Goal: Information Seeking & Learning: Check status

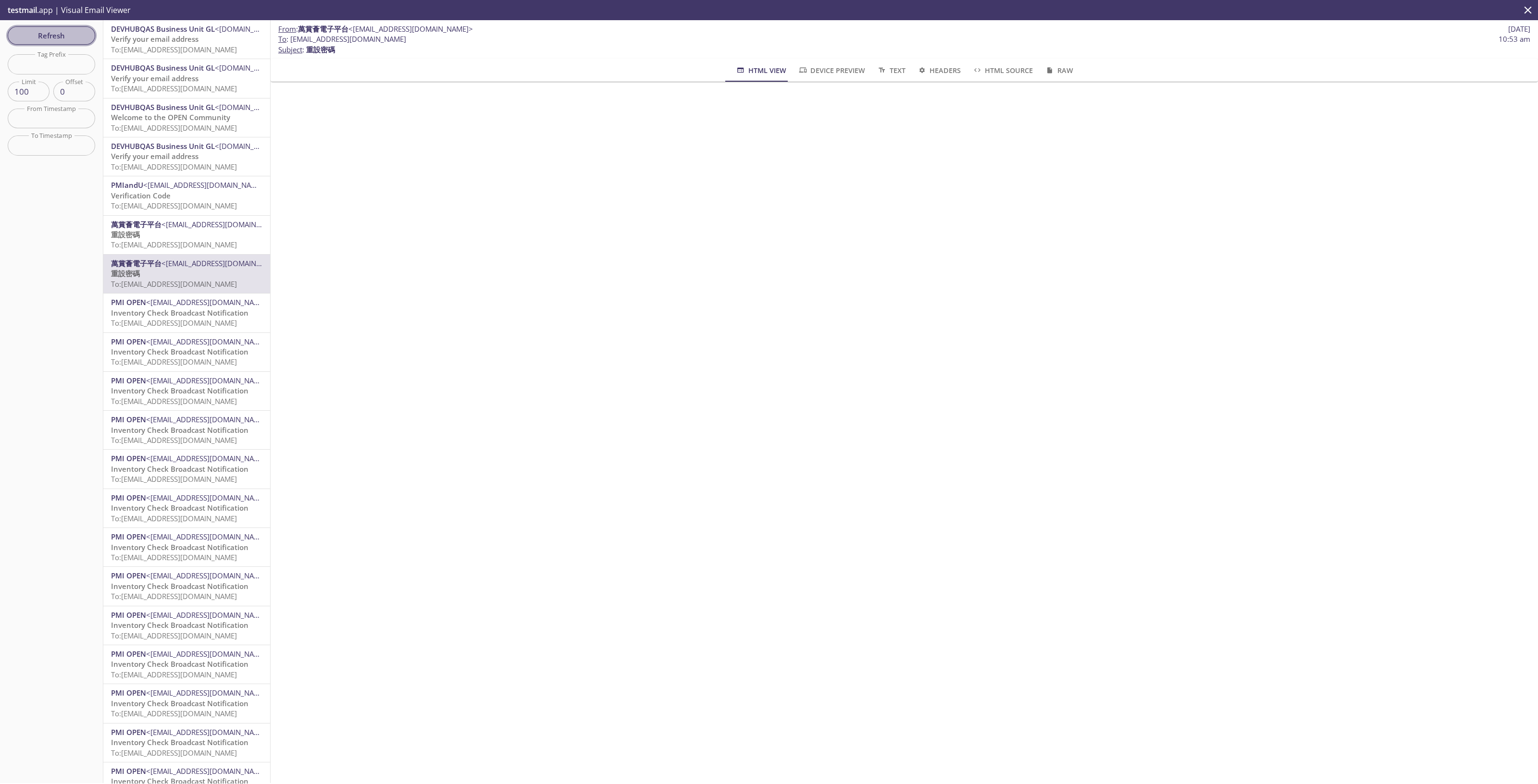
click at [79, 36] on span "Refresh" at bounding box center [52, 35] width 72 height 13
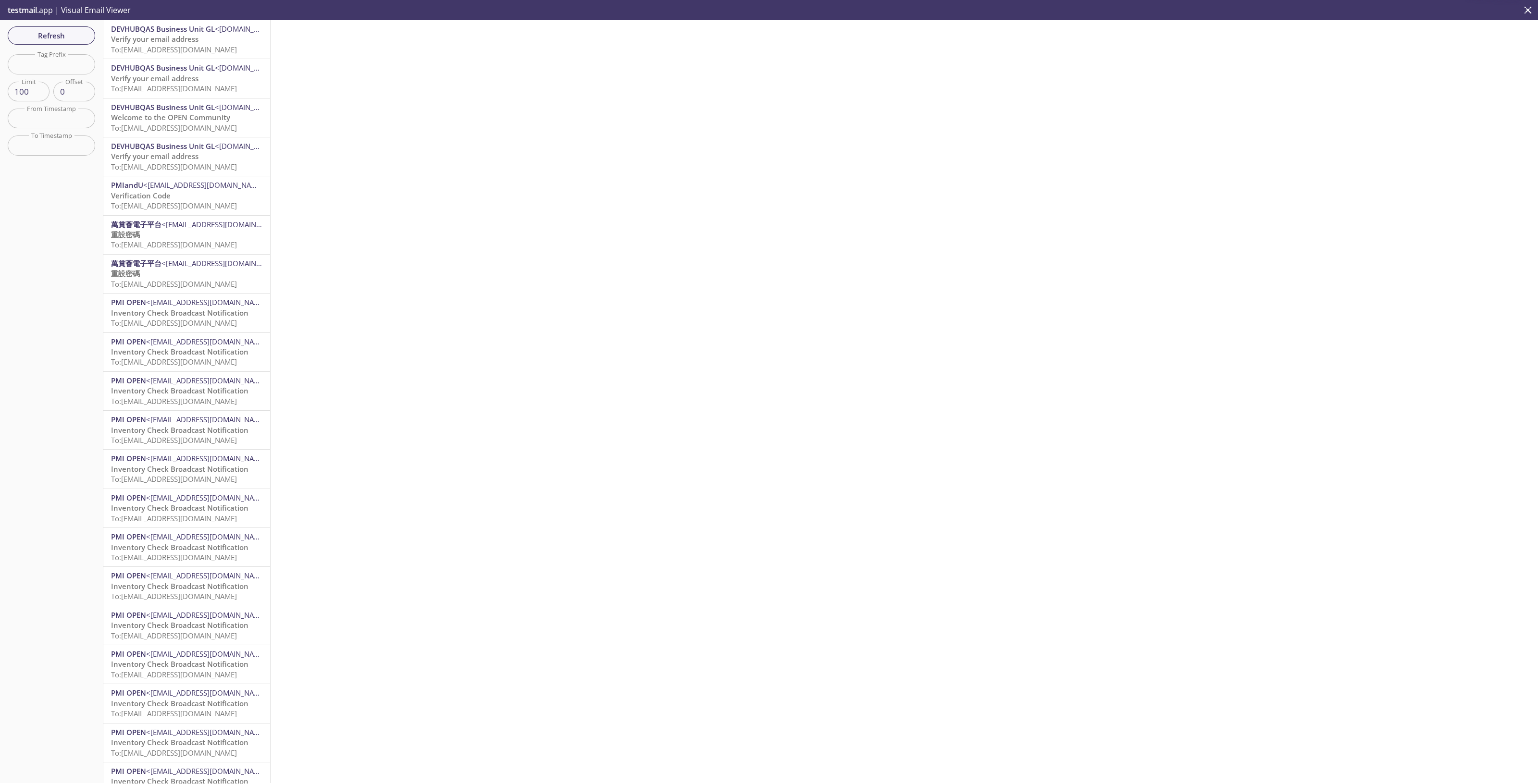
click at [197, 120] on span "Welcome to the OPEN Community" at bounding box center [170, 117] width 119 height 9
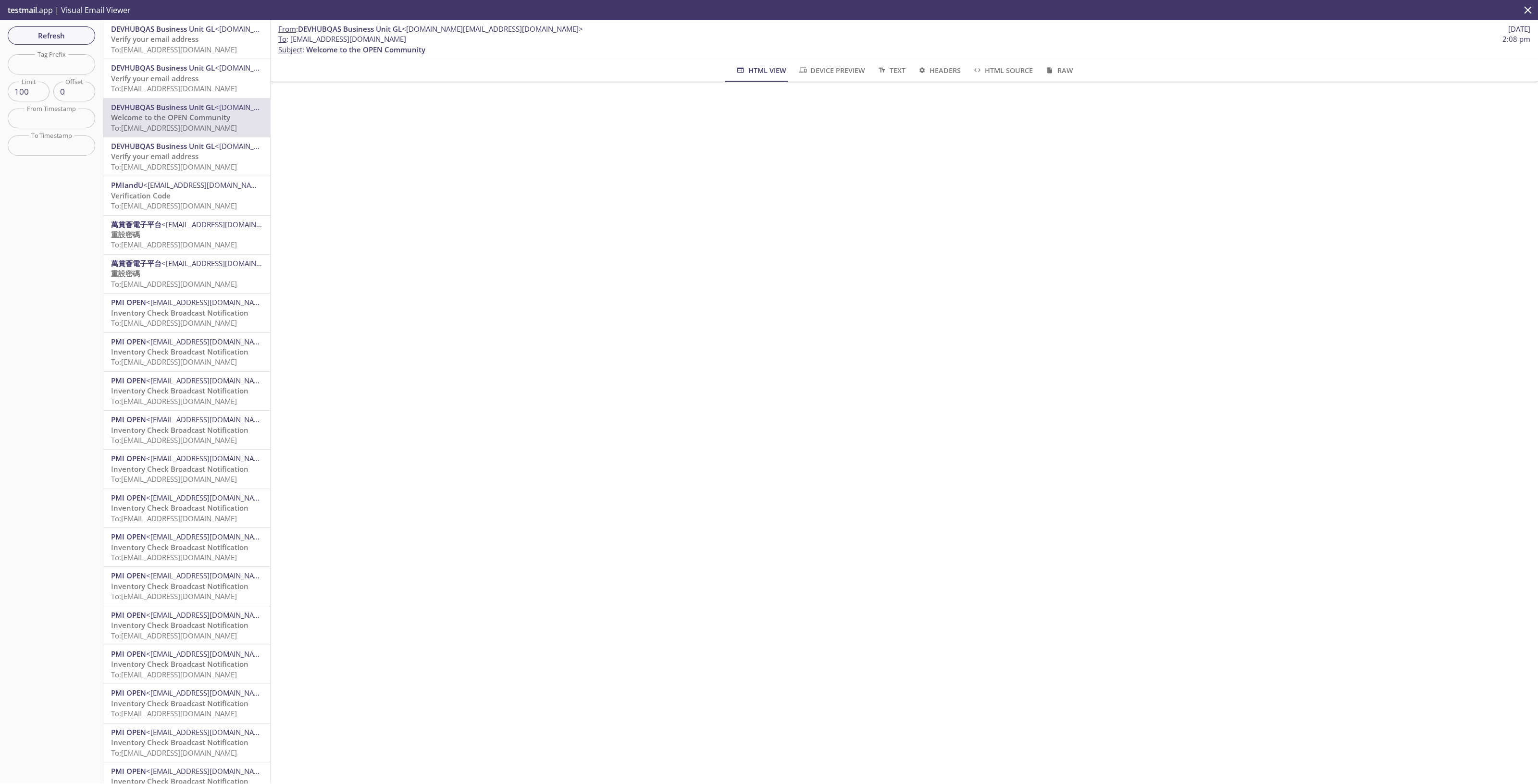
click at [441, 40] on span "To : [EMAIL_ADDRESS][DOMAIN_NAME] 2:08 pm" at bounding box center [904, 40] width 1251 height 10
click at [406, 40] on span "To : [EMAIL_ADDRESS][DOMAIN_NAME]" at bounding box center [342, 40] width 128 height 10
drag, startPoint x: 291, startPoint y: 40, endPoint x: 439, endPoint y: 40, distance: 148.0
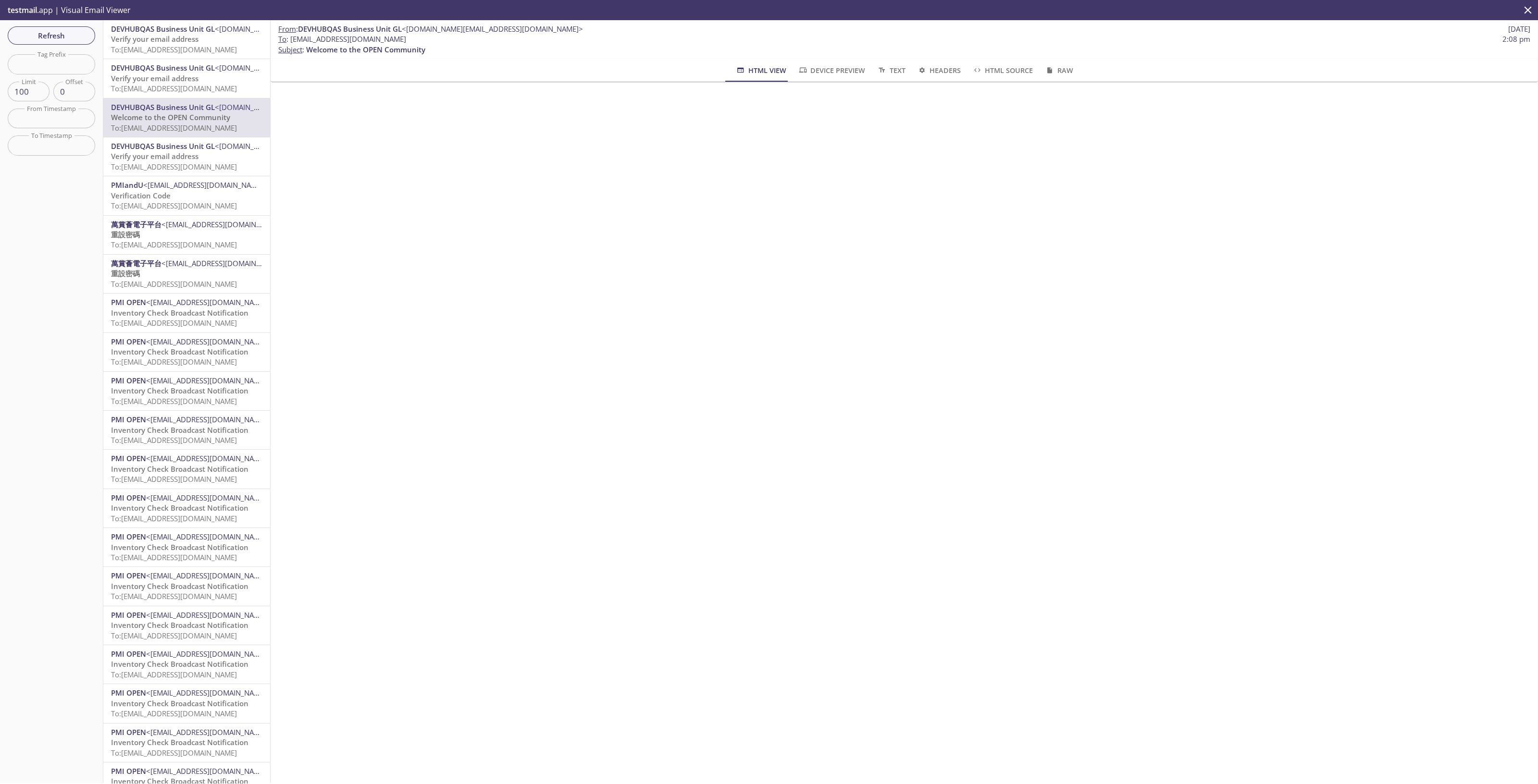
click at [406, 40] on span "To : [EMAIL_ADDRESS][DOMAIN_NAME]" at bounding box center [342, 40] width 128 height 10
click at [73, 35] on span "Refresh" at bounding box center [52, 35] width 72 height 13
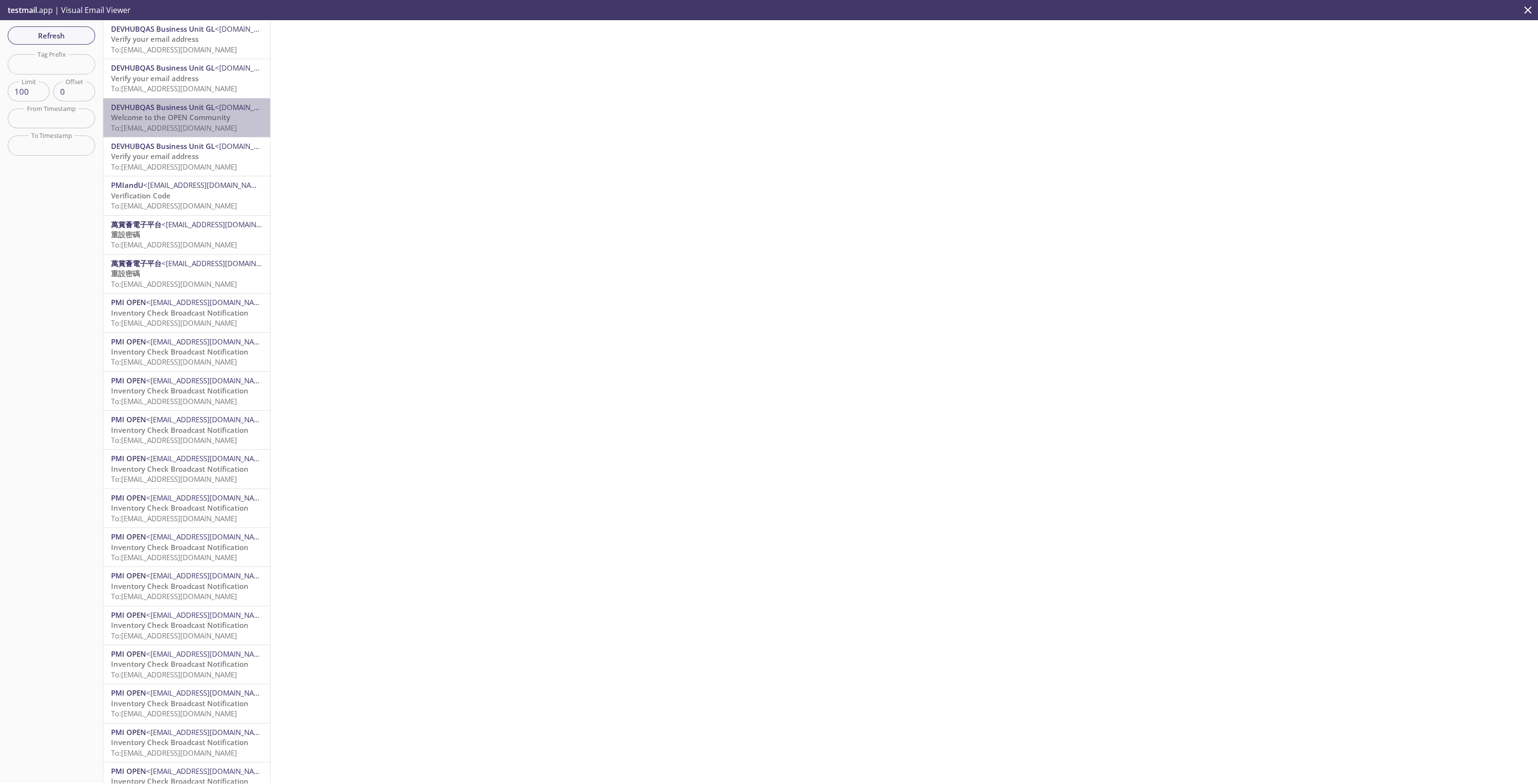
click at [236, 130] on span "To: [EMAIL_ADDRESS][DOMAIN_NAME]" at bounding box center [174, 127] width 126 height 9
